Goal: Task Accomplishment & Management: Use online tool/utility

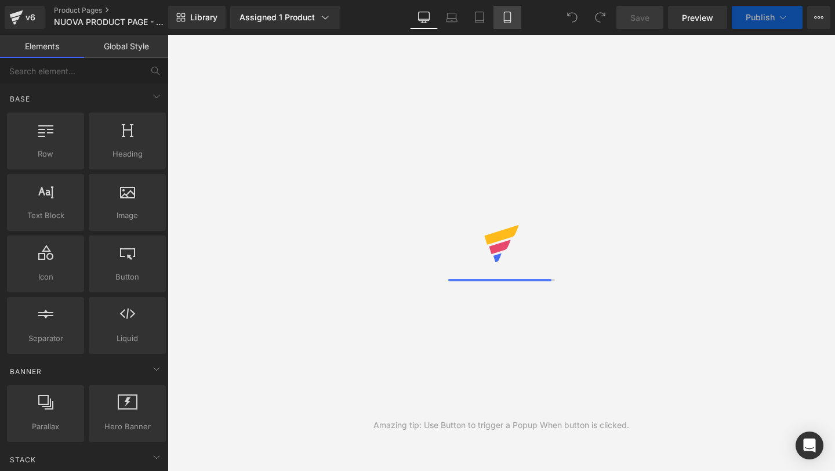
click at [503, 14] on icon at bounding box center [508, 18] width 12 height 12
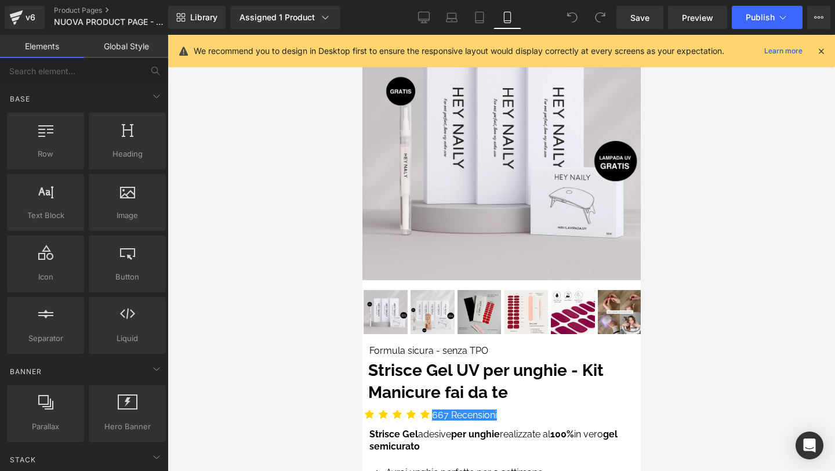
scroll to position [102, 0]
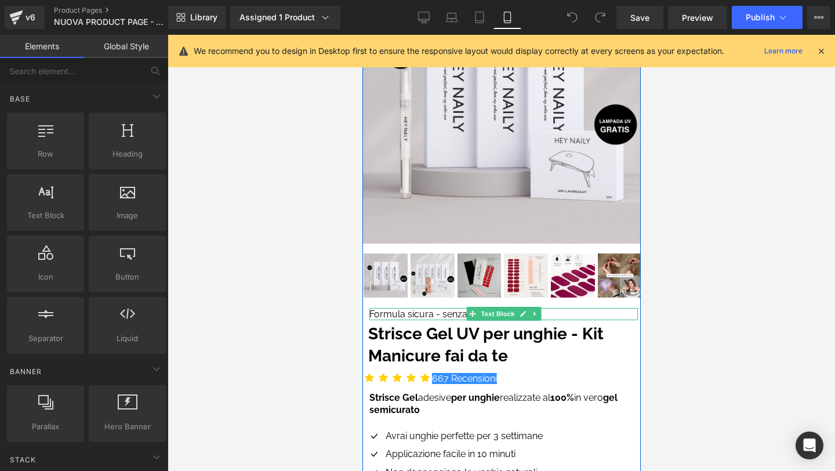
click at [459, 314] on p "Formula sicura - senza TPO" at bounding box center [503, 314] width 269 height 13
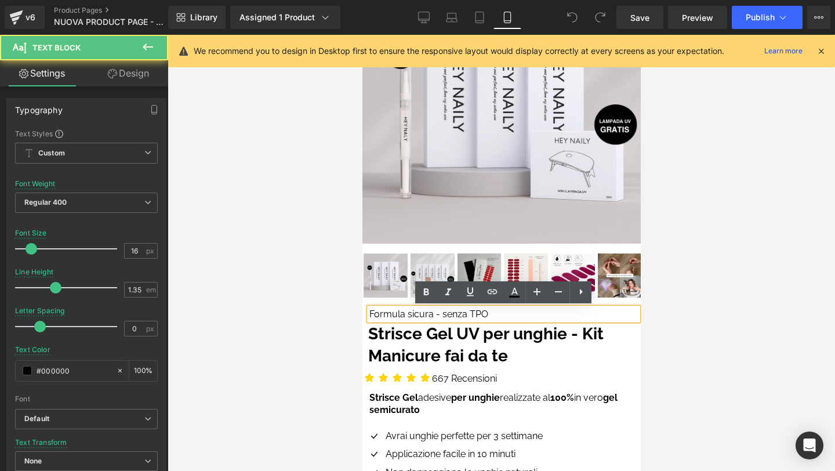
click at [459, 314] on p "Formula sicura - senza TPO" at bounding box center [503, 314] width 269 height 13
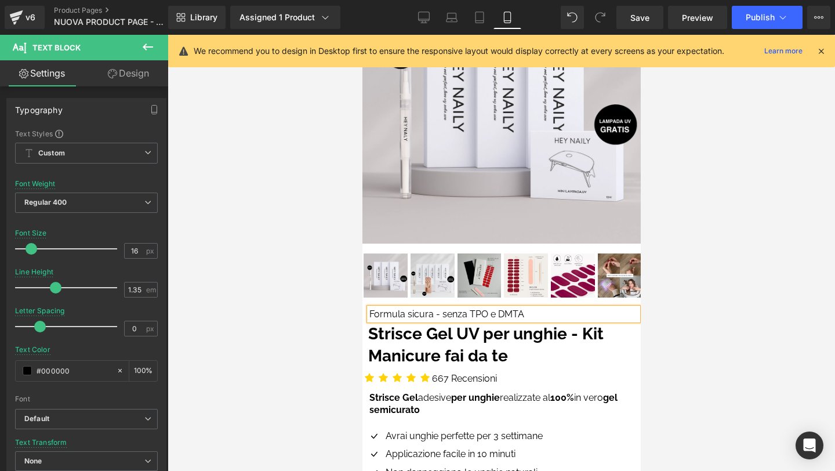
click at [691, 192] on div at bounding box center [502, 253] width 668 height 436
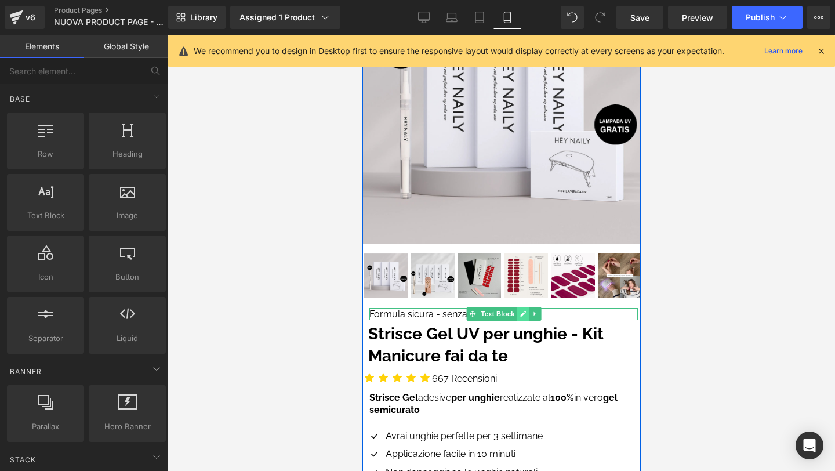
click at [522, 313] on icon at bounding box center [523, 315] width 6 height 6
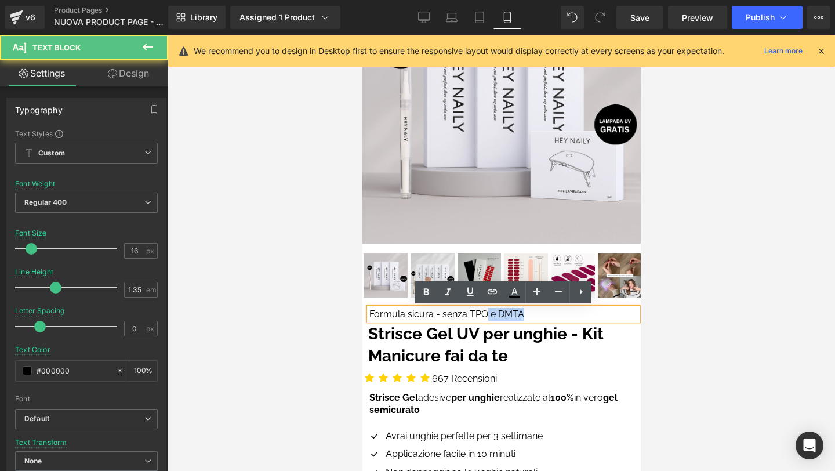
drag, startPoint x: 486, startPoint y: 312, endPoint x: 531, endPoint y: 311, distance: 45.3
click at [531, 311] on p "Formula sicura - senza TPO e DMTA" at bounding box center [503, 314] width 269 height 13
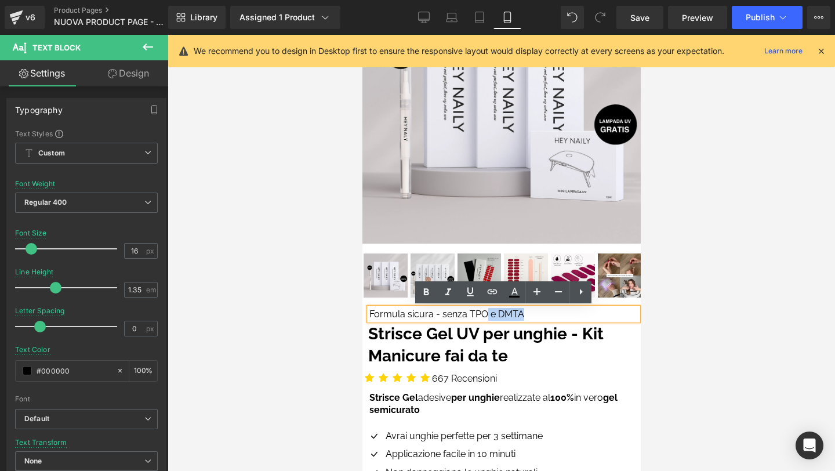
copy p "e DMTA"
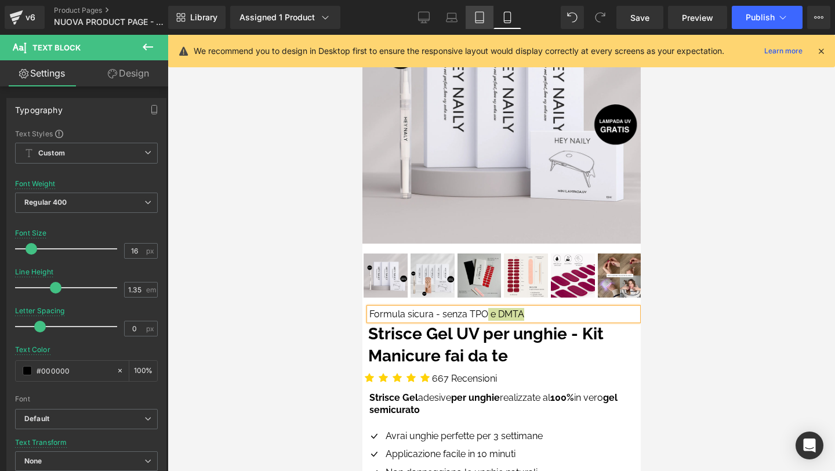
click at [477, 17] on icon at bounding box center [480, 18] width 12 height 12
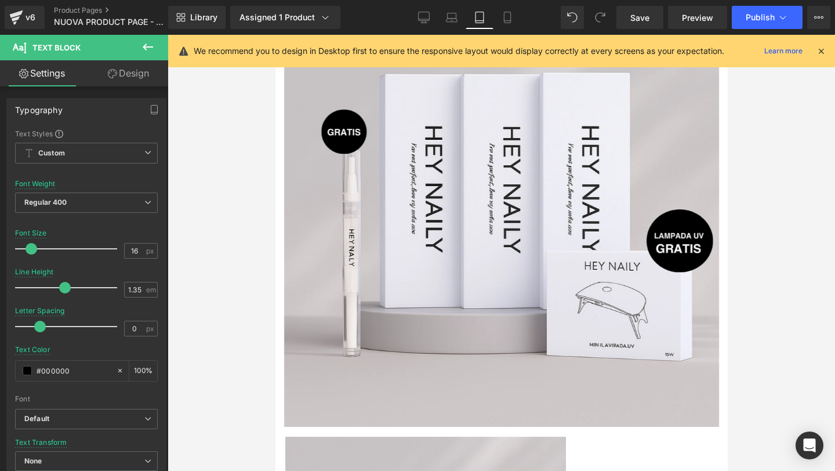
scroll to position [0, 0]
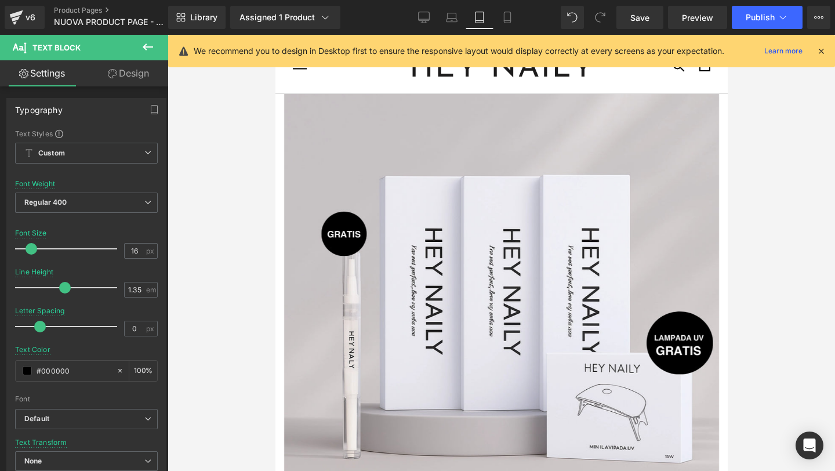
click at [824, 52] on icon at bounding box center [821, 51] width 10 height 10
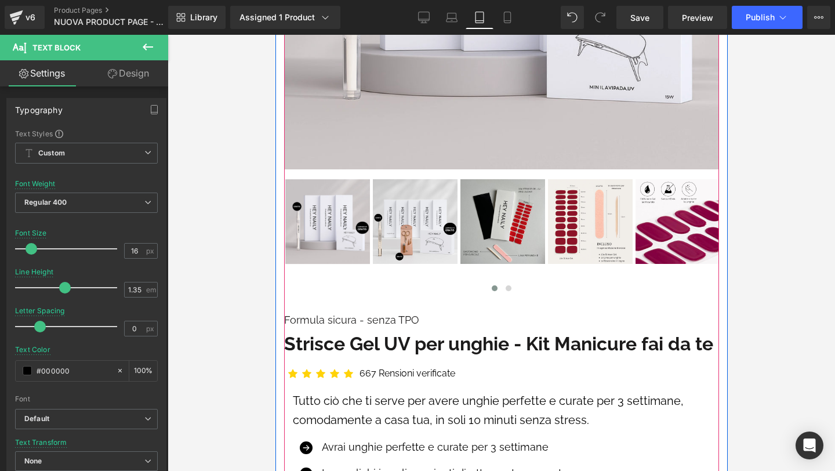
scroll to position [382, 0]
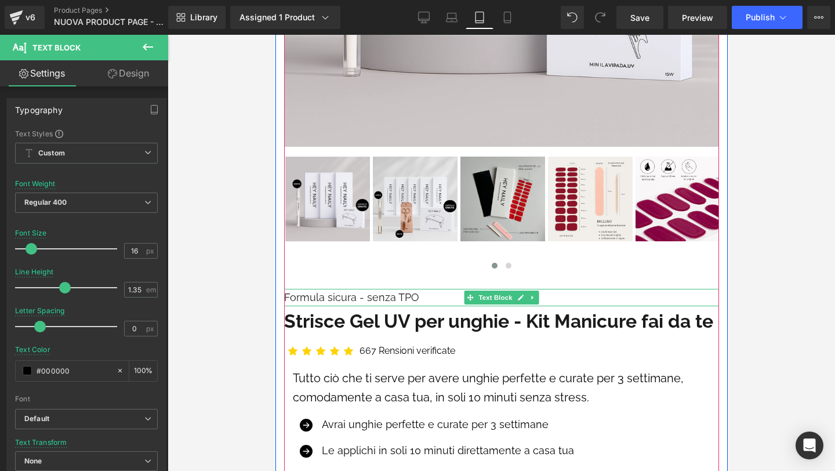
click at [420, 299] on p "Formula sicura - senza TPO" at bounding box center [501, 297] width 435 height 17
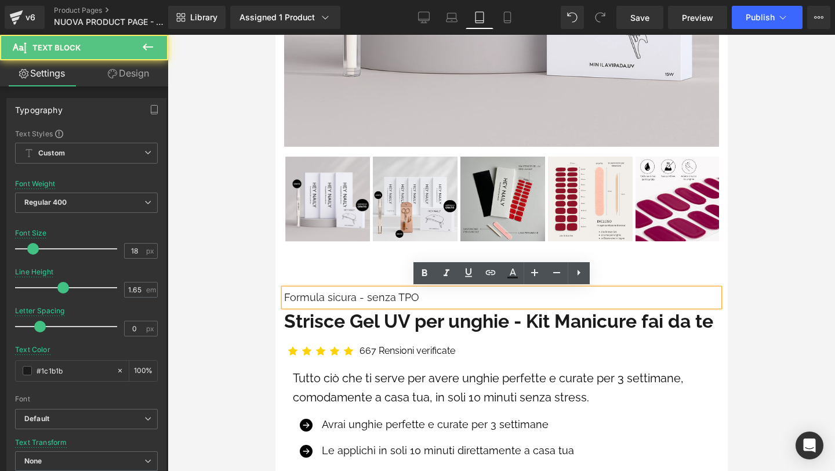
click at [414, 296] on p "Formula sicura - senza TPO" at bounding box center [501, 297] width 435 height 17
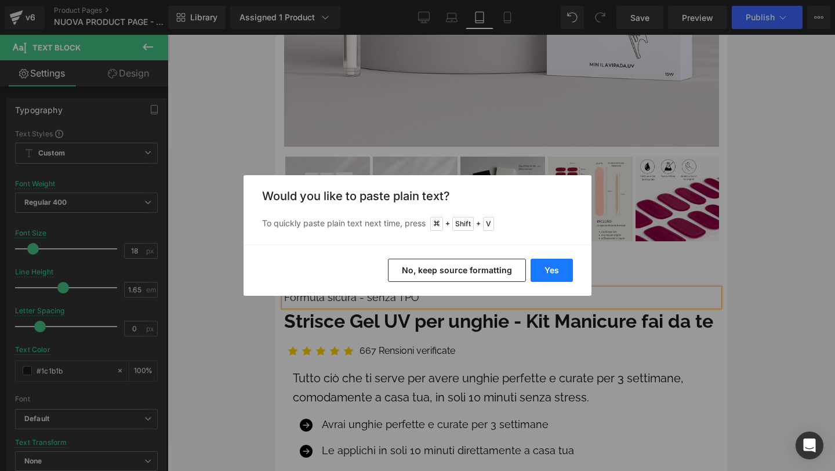
click at [549, 270] on button "Yes" at bounding box center [552, 270] width 42 height 23
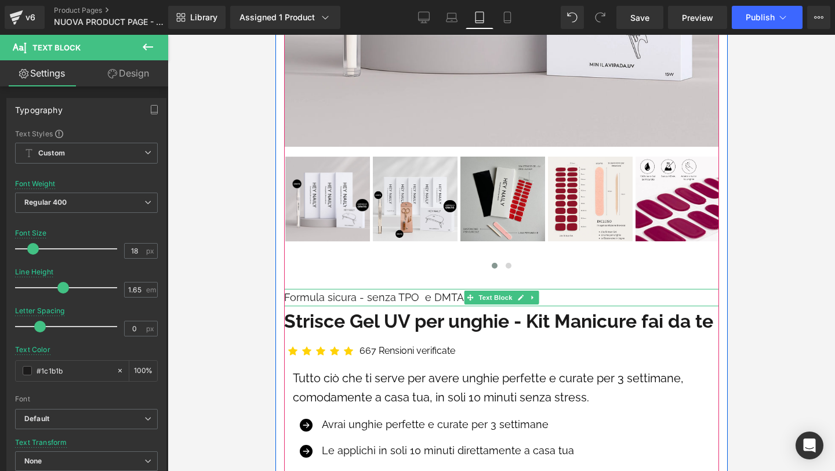
click at [419, 296] on p "Formula sicura - senza TPO e DMTA" at bounding box center [501, 297] width 435 height 17
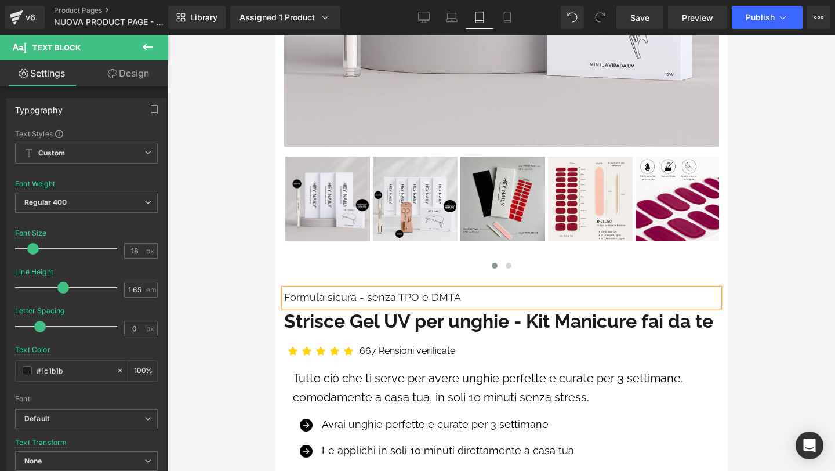
click at [445, 31] on div "Library Assigned 1 Product Product Preview Kit - Strisce Gel UV per unghie Mana…" at bounding box center [501, 17] width 667 height 35
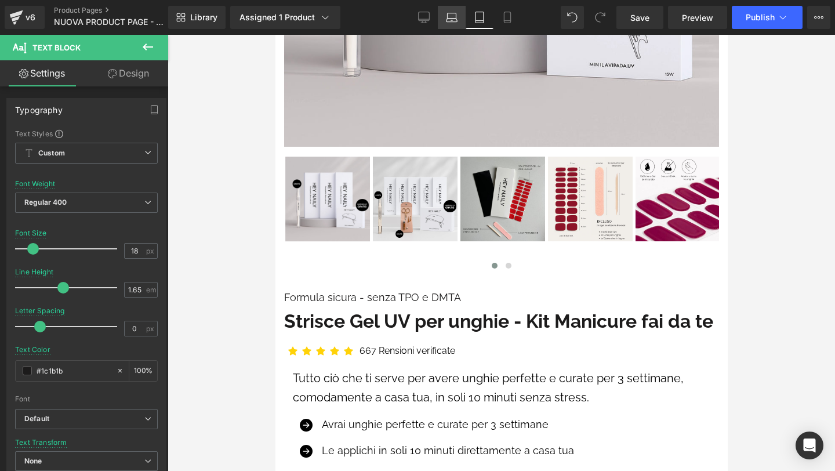
click at [450, 16] on icon at bounding box center [452, 18] width 12 height 12
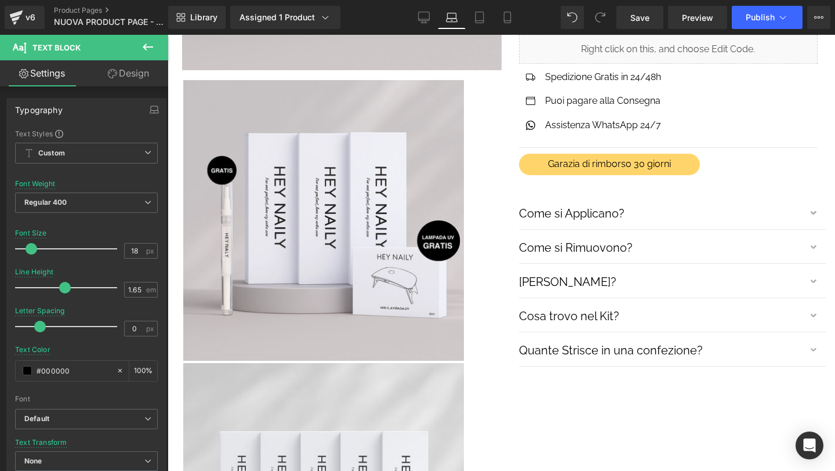
scroll to position [0, 0]
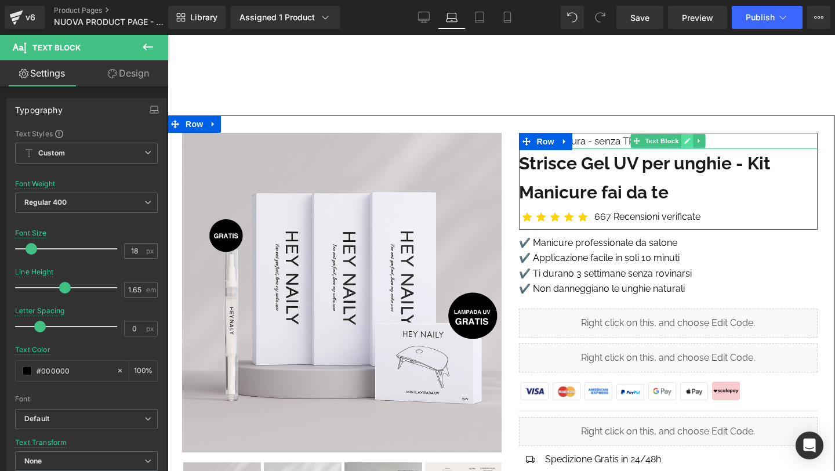
click at [686, 139] on icon at bounding box center [688, 140] width 6 height 7
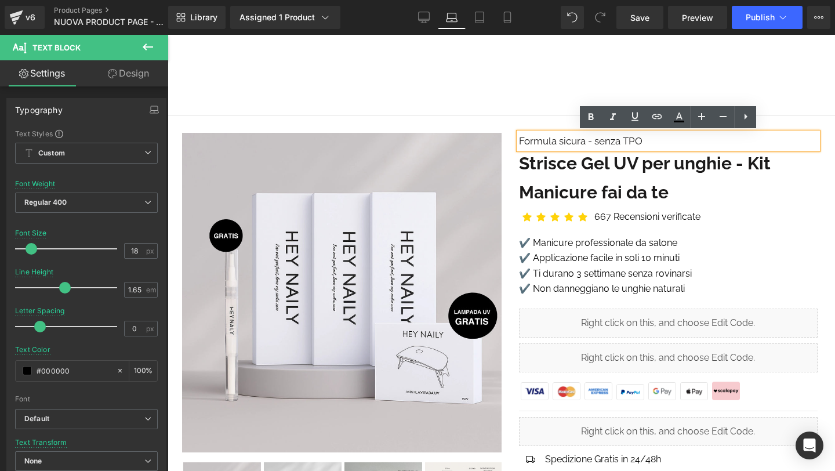
click at [658, 139] on p "Formula sicura - senza TPO" at bounding box center [668, 141] width 299 height 16
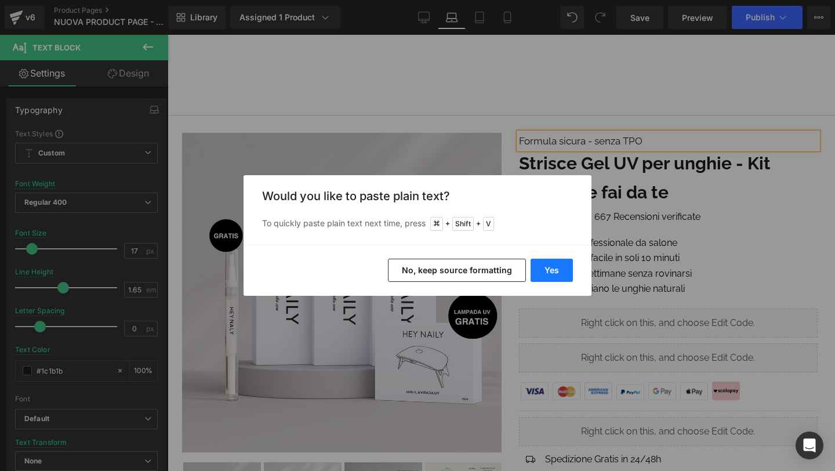
click at [563, 269] on button "Yes" at bounding box center [552, 270] width 42 height 23
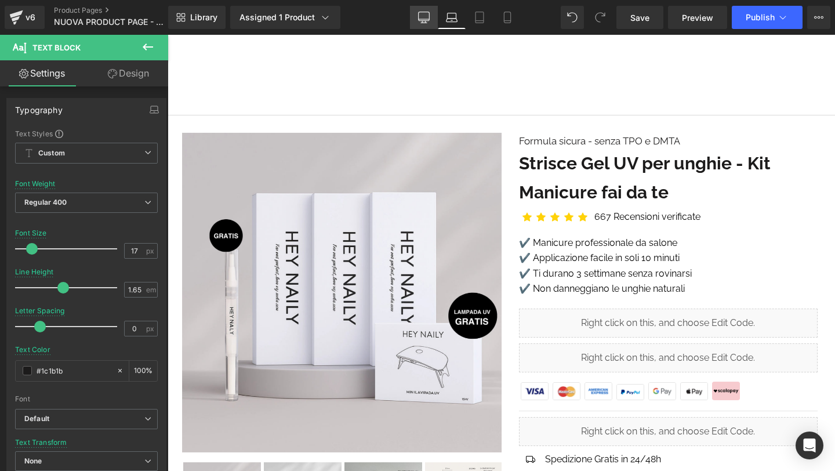
click at [421, 28] on link "Desktop" at bounding box center [424, 17] width 28 height 23
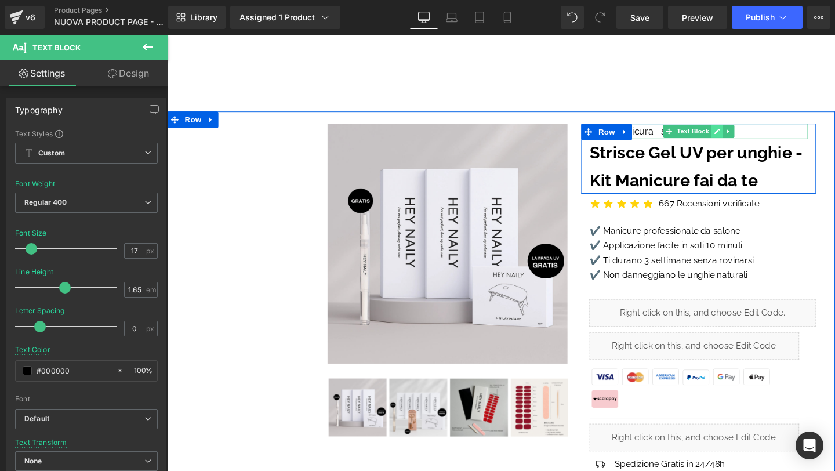
click at [745, 133] on icon at bounding box center [745, 136] width 6 height 7
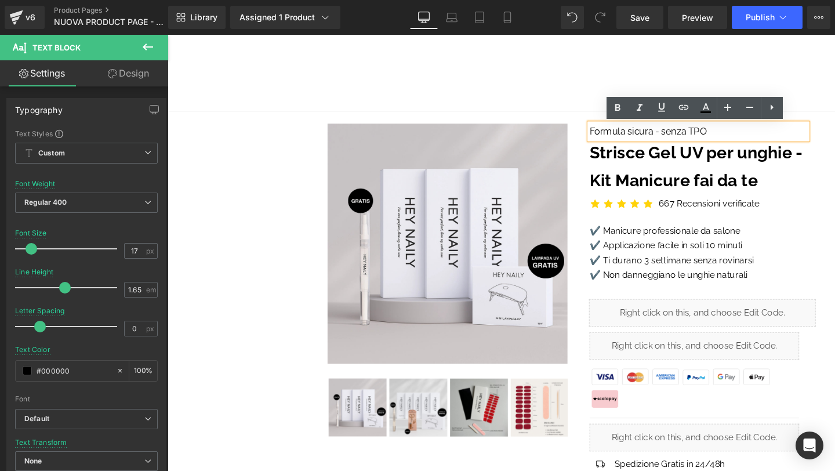
click at [737, 133] on p "Formula sicura - senza TPO" at bounding box center [725, 136] width 229 height 16
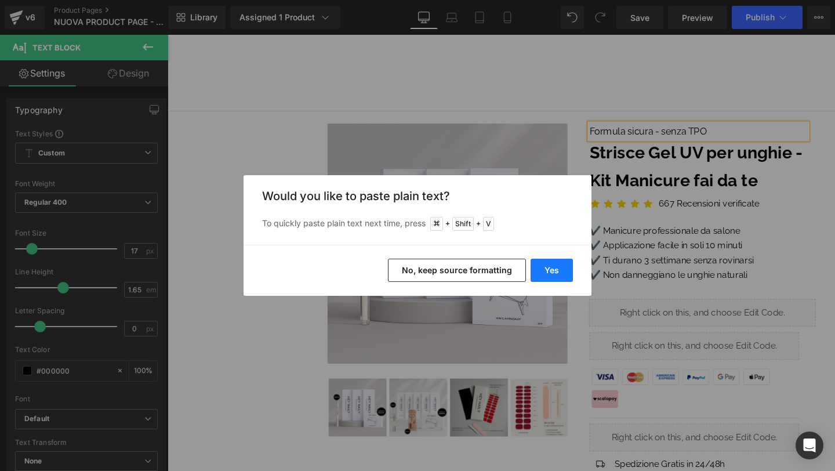
click at [557, 260] on button "Yes" at bounding box center [552, 270] width 42 height 23
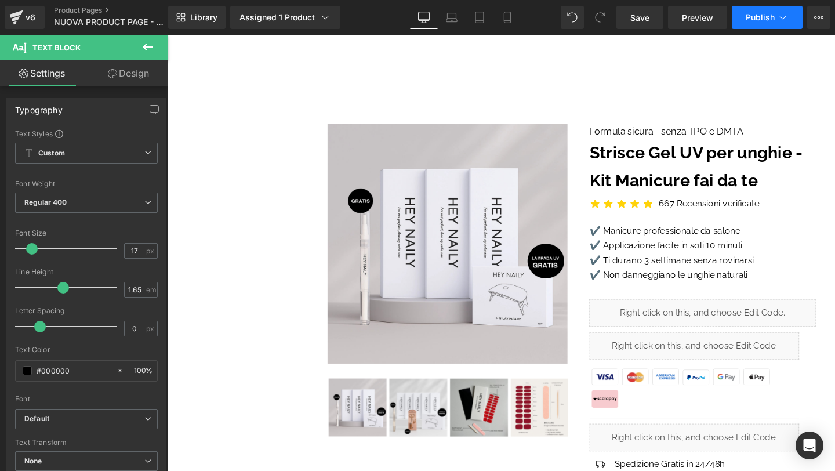
click at [740, 14] on button "Publish" at bounding box center [767, 17] width 71 height 23
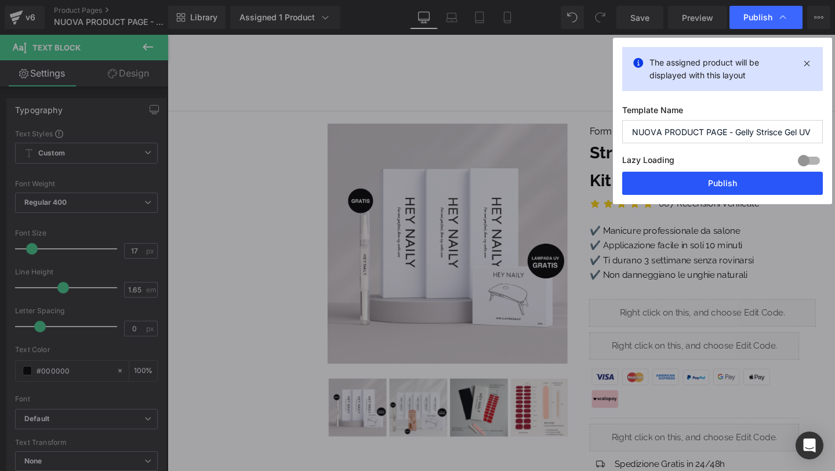
click at [720, 178] on button "Publish" at bounding box center [722, 183] width 201 height 23
